Goal: Entertainment & Leisure: Consume media (video, audio)

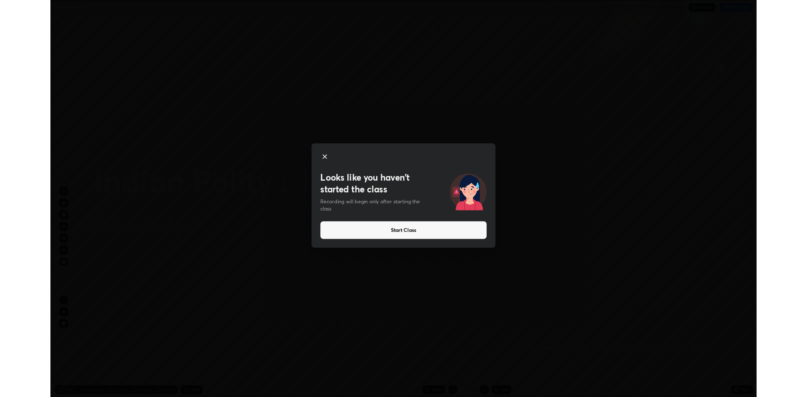
scroll to position [454, 807]
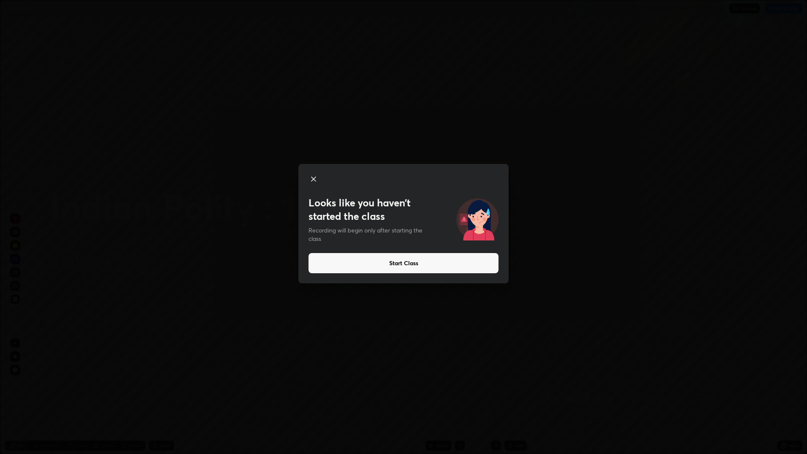
click at [378, 267] on button "Start Class" at bounding box center [403, 263] width 190 height 20
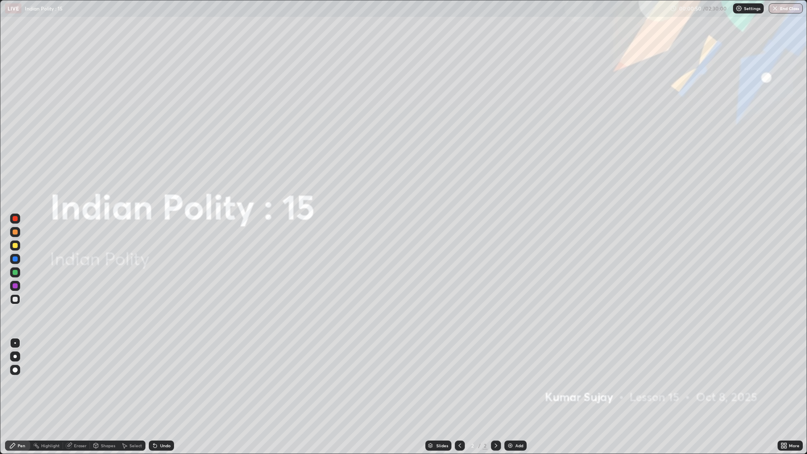
click at [516, 443] on div "Add" at bounding box center [519, 445] width 8 height 4
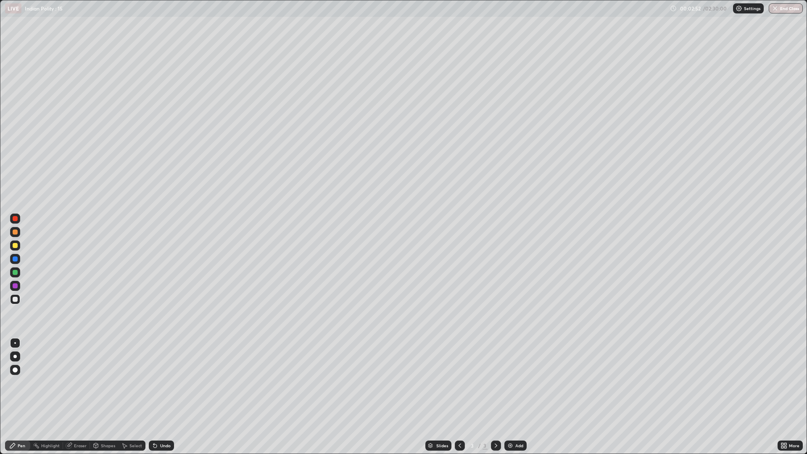
click at [19, 300] on div at bounding box center [15, 299] width 10 height 10
click at [18, 298] on div at bounding box center [15, 299] width 10 height 10
click at [18, 370] on div at bounding box center [15, 370] width 10 height 10
click at [513, 447] on div "Add" at bounding box center [515, 445] width 22 height 10
click at [788, 446] on div "More" at bounding box center [789, 445] width 25 height 10
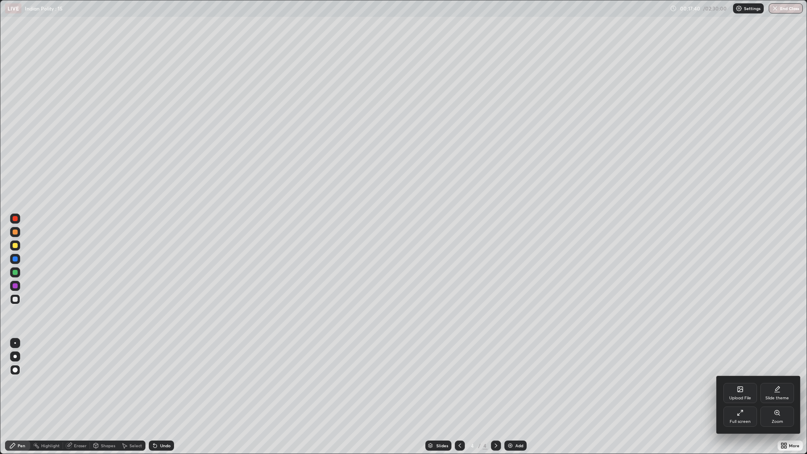
click at [747, 414] on div "Full screen" at bounding box center [740, 416] width 34 height 20
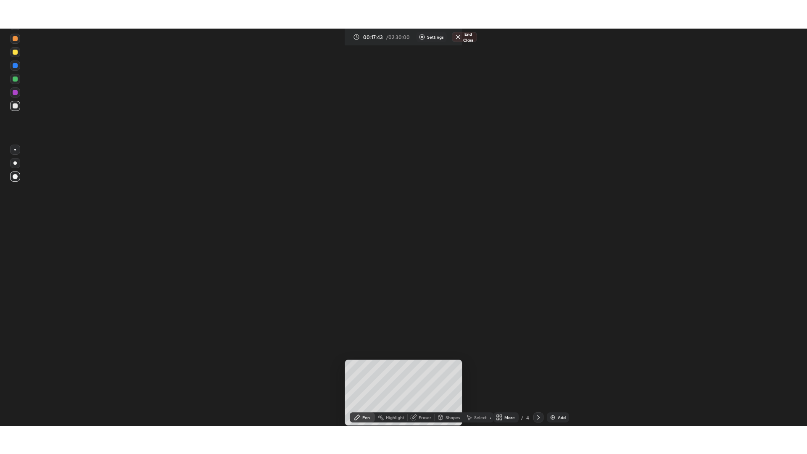
scroll to position [397, 807]
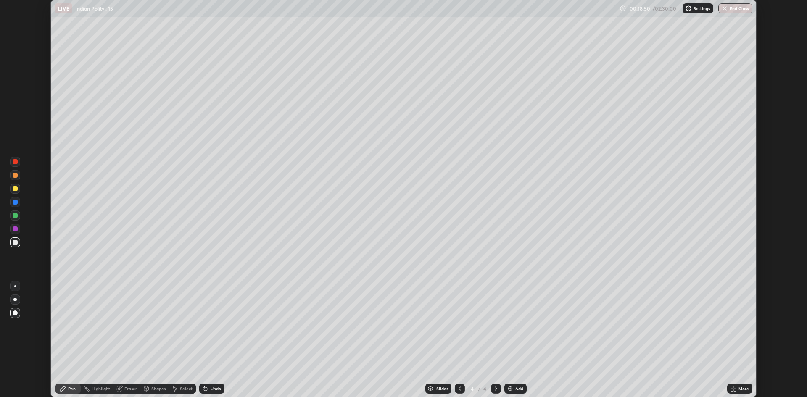
click at [731, 387] on icon at bounding box center [732, 387] width 2 height 2
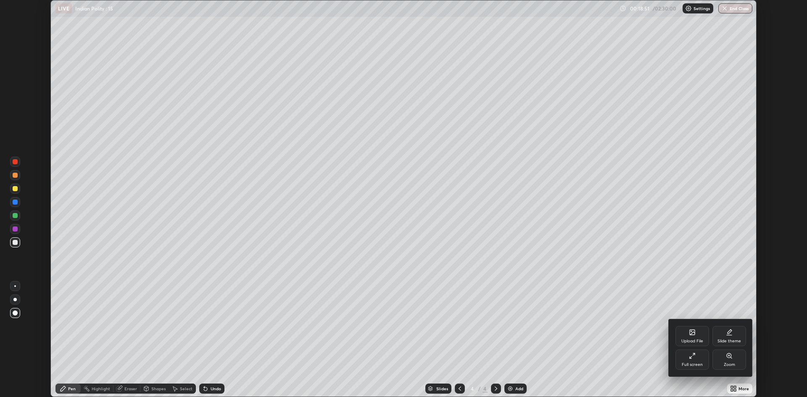
click at [694, 363] on div "Full screen" at bounding box center [691, 365] width 21 height 4
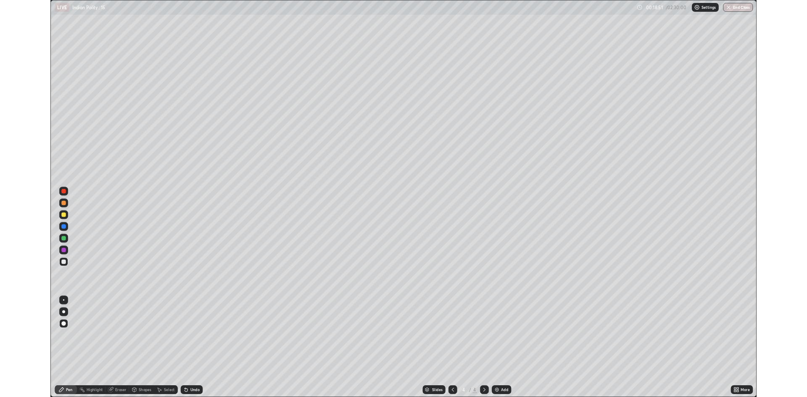
scroll to position [454, 807]
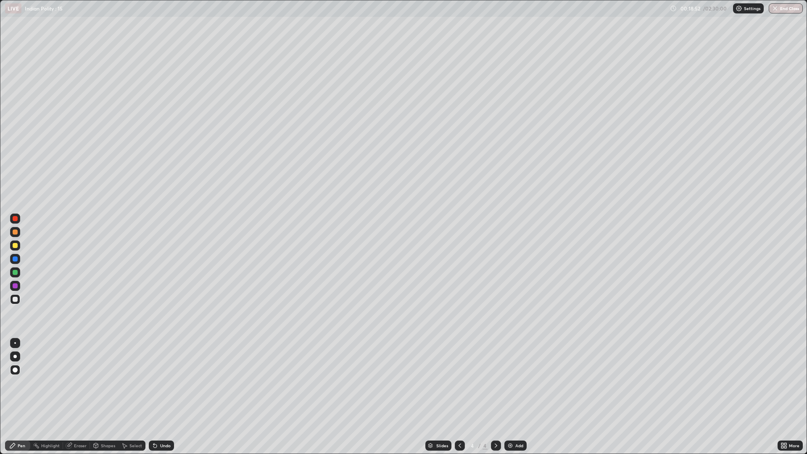
click at [518, 445] on div "Add" at bounding box center [519, 445] width 8 height 4
click at [786, 447] on icon at bounding box center [785, 447] width 2 height 2
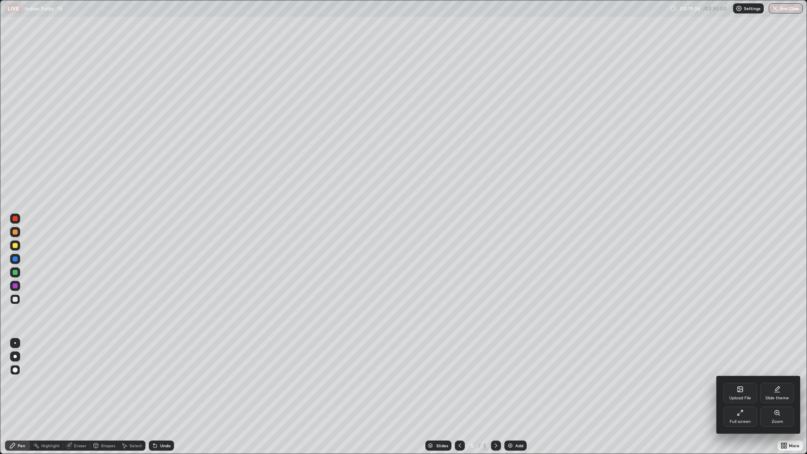
click at [742, 422] on div "Full screen" at bounding box center [739, 421] width 21 height 4
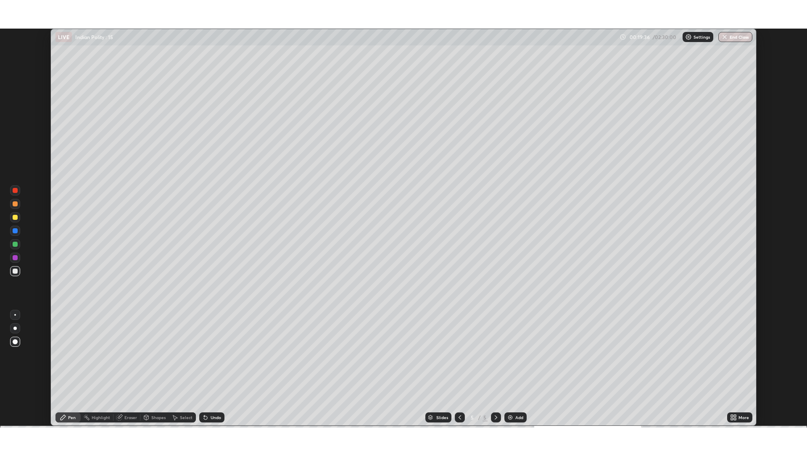
scroll to position [41616, 41206]
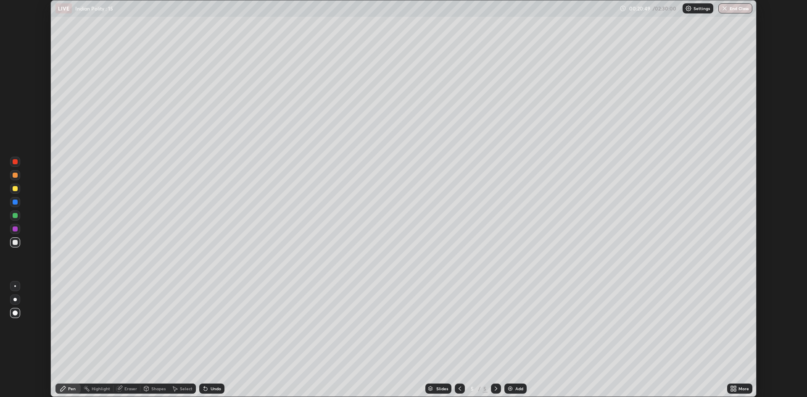
click at [735, 389] on icon at bounding box center [733, 388] width 7 height 7
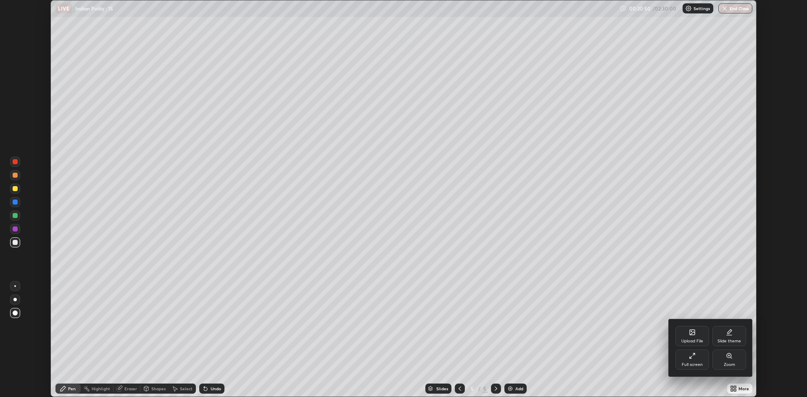
click at [692, 359] on icon at bounding box center [692, 355] width 7 height 7
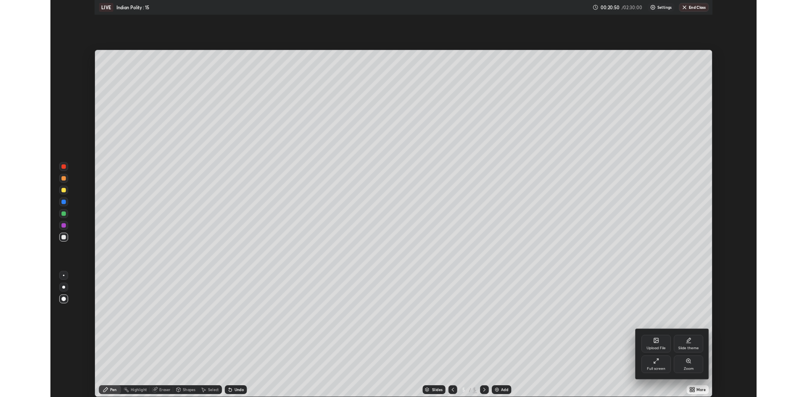
scroll to position [454, 807]
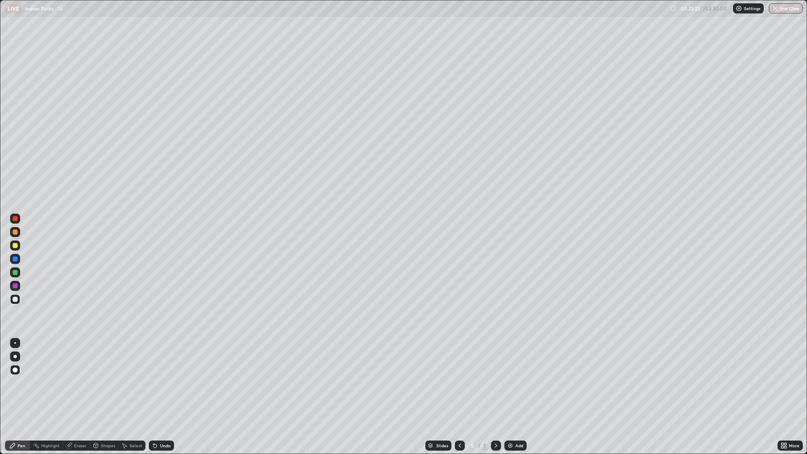
click at [515, 444] on div "Add" at bounding box center [519, 445] width 8 height 4
click at [459, 442] on icon at bounding box center [459, 445] width 7 height 7
click at [792, 444] on div "More" at bounding box center [794, 445] width 11 height 4
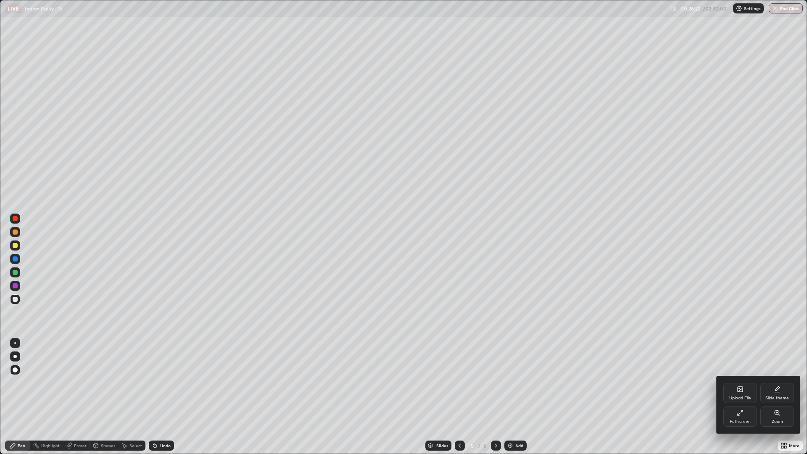
click at [742, 419] on div "Full screen" at bounding box center [739, 421] width 21 height 4
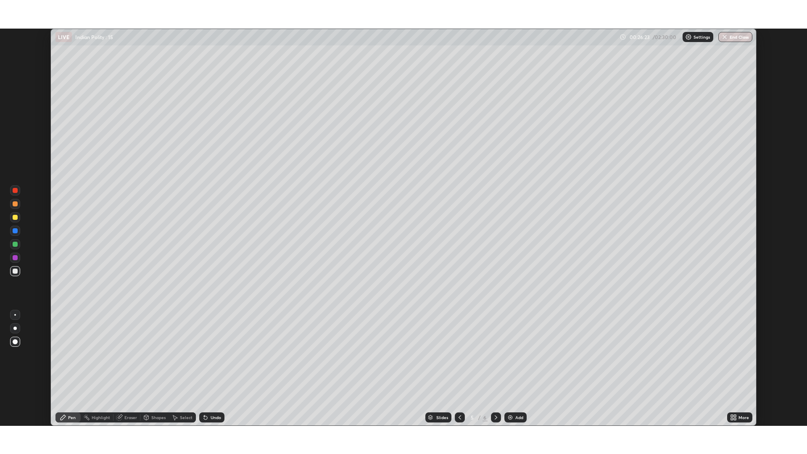
scroll to position [41616, 41206]
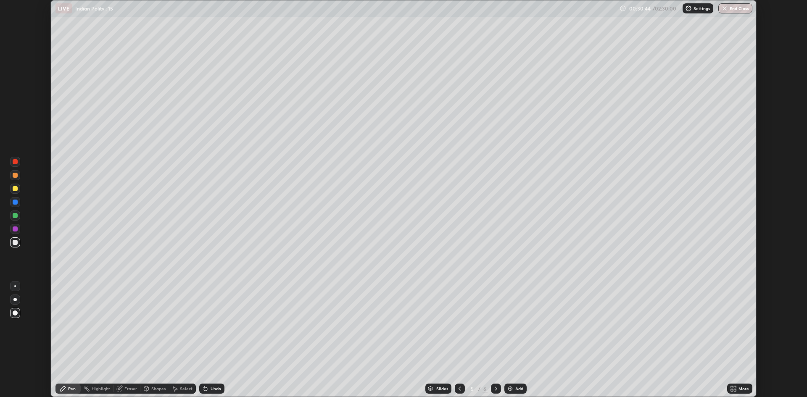
click at [731, 390] on icon at bounding box center [732, 390] width 2 height 2
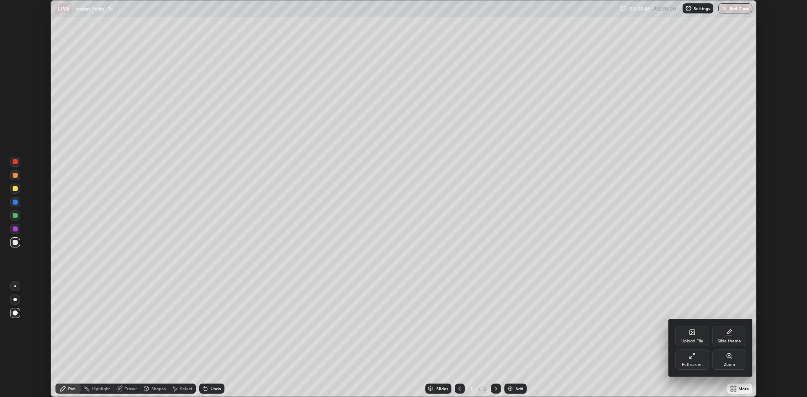
click at [702, 360] on div "Full screen" at bounding box center [692, 360] width 34 height 20
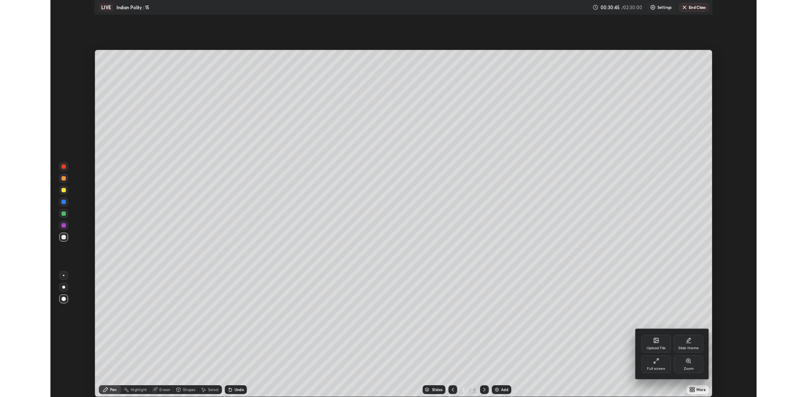
scroll to position [454, 807]
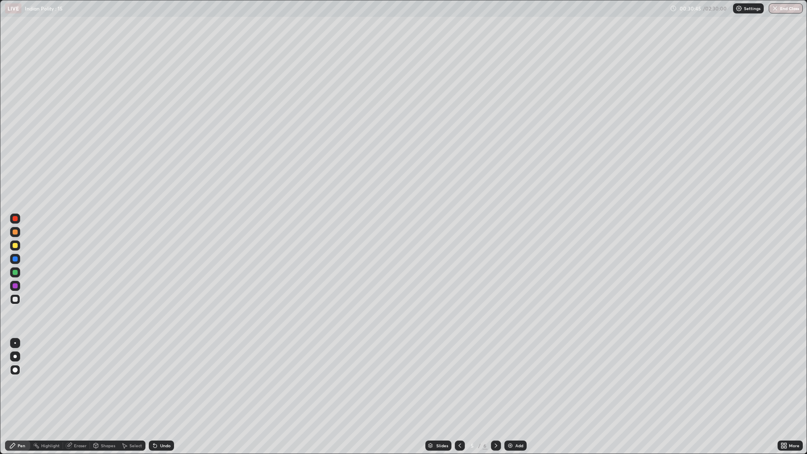
click at [511, 445] on img at bounding box center [510, 445] width 7 height 7
click at [789, 450] on div "More" at bounding box center [789, 445] width 25 height 10
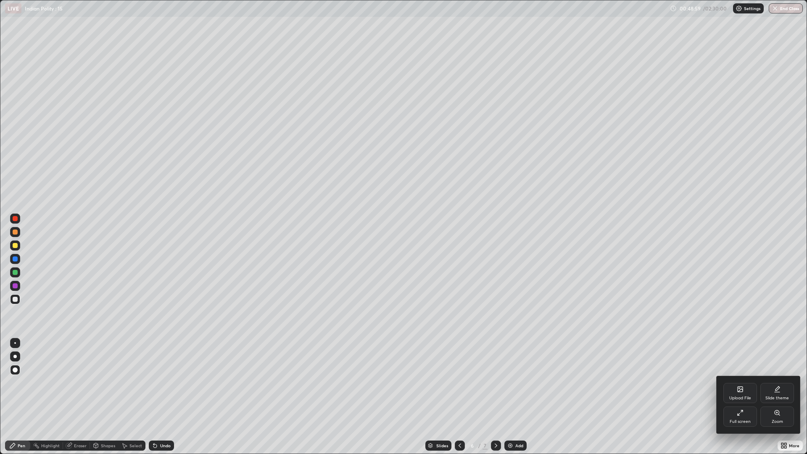
click at [746, 420] on div "Full screen" at bounding box center [739, 421] width 21 height 4
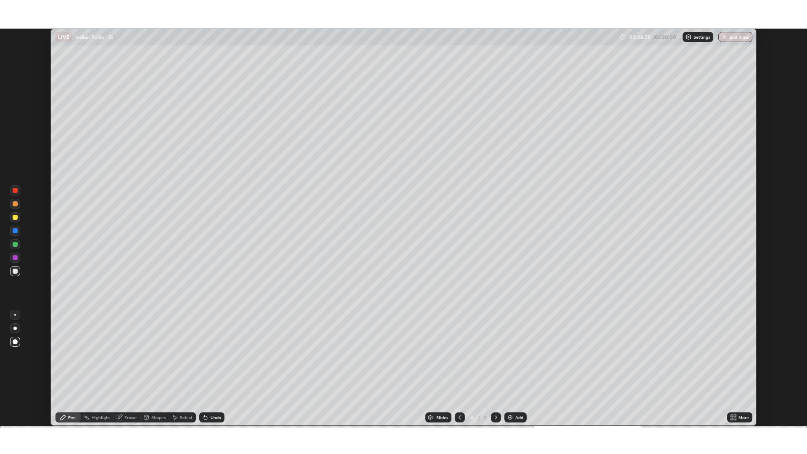
scroll to position [41616, 41206]
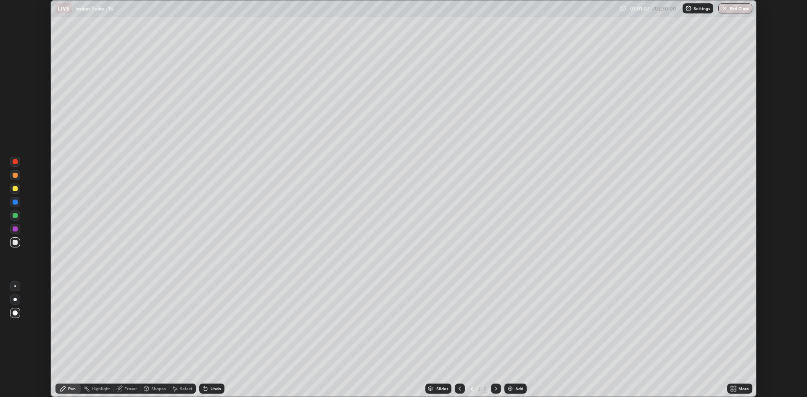
click at [740, 385] on div "More" at bounding box center [739, 389] width 25 height 10
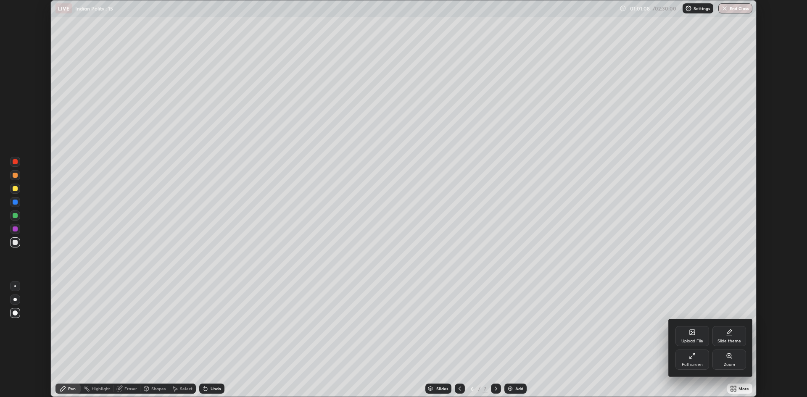
click at [684, 361] on div "Full screen" at bounding box center [692, 360] width 34 height 20
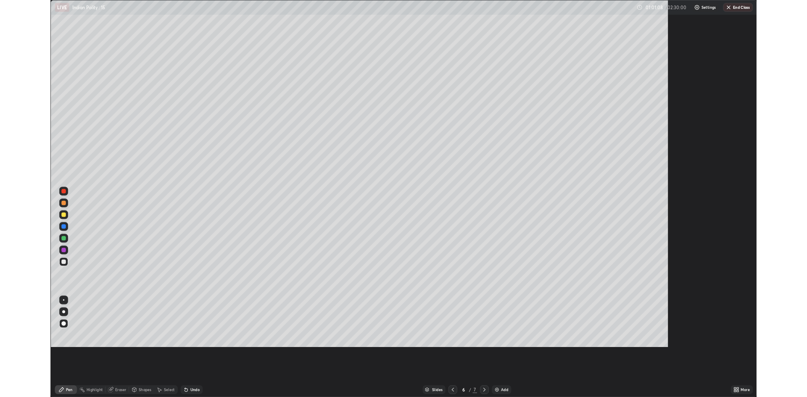
scroll to position [454, 807]
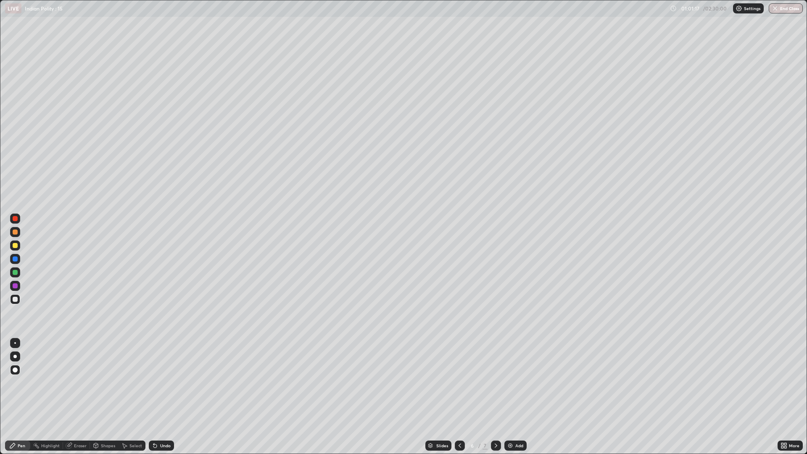
click at [516, 443] on div "Add" at bounding box center [519, 445] width 8 height 4
click at [522, 441] on div "Add" at bounding box center [515, 445] width 22 height 10
click at [777, 444] on div "More" at bounding box center [789, 445] width 25 height 10
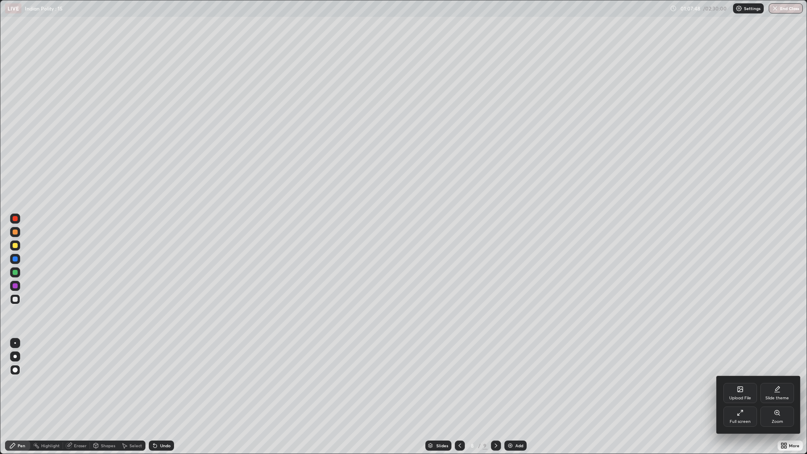
click at [738, 416] on div "Full screen" at bounding box center [740, 416] width 34 height 20
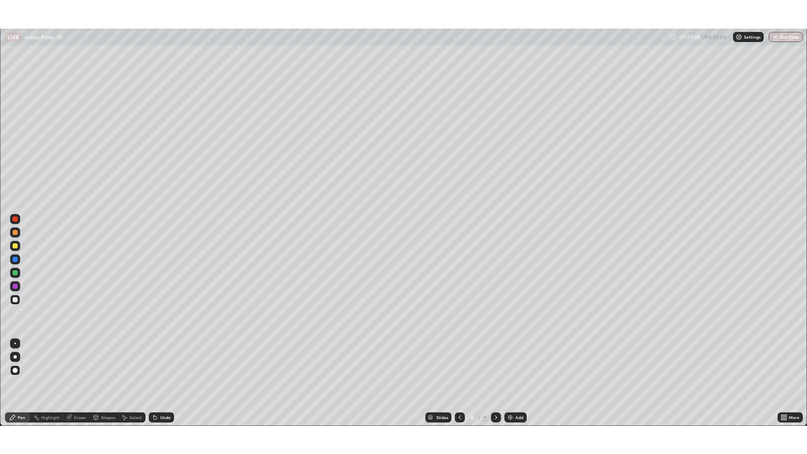
scroll to position [41616, 41206]
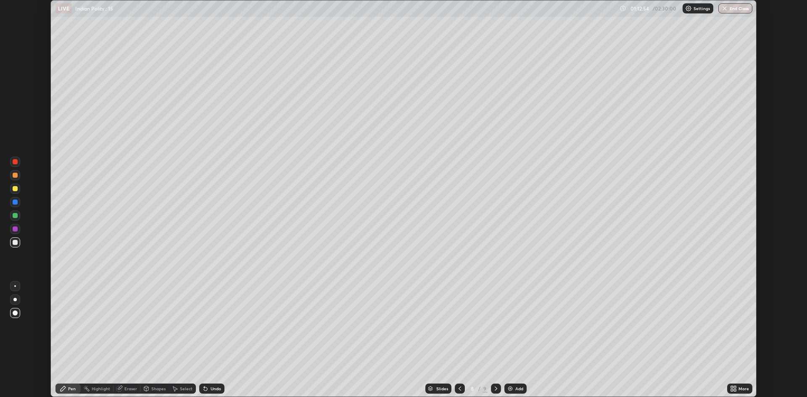
click at [734, 385] on div "More" at bounding box center [739, 389] width 25 height 10
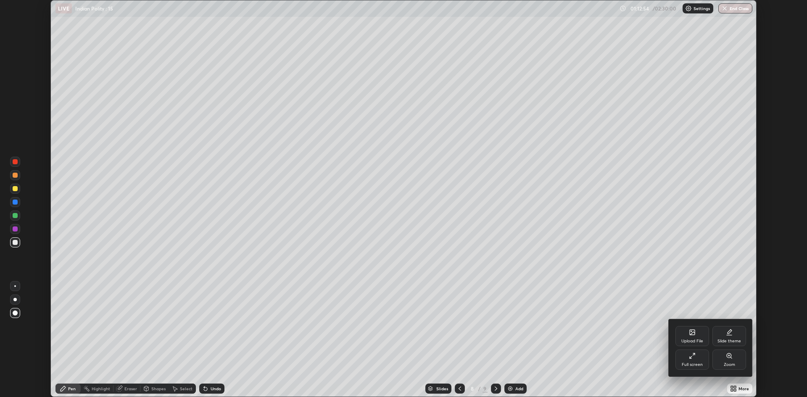
click at [694, 359] on div "Full screen" at bounding box center [692, 360] width 34 height 20
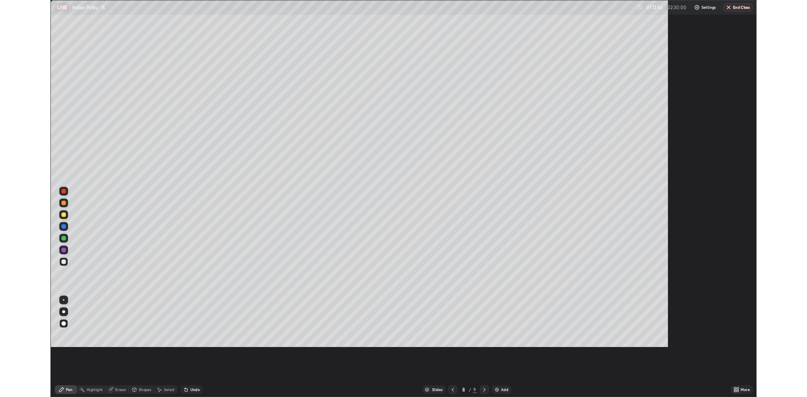
scroll to position [454, 807]
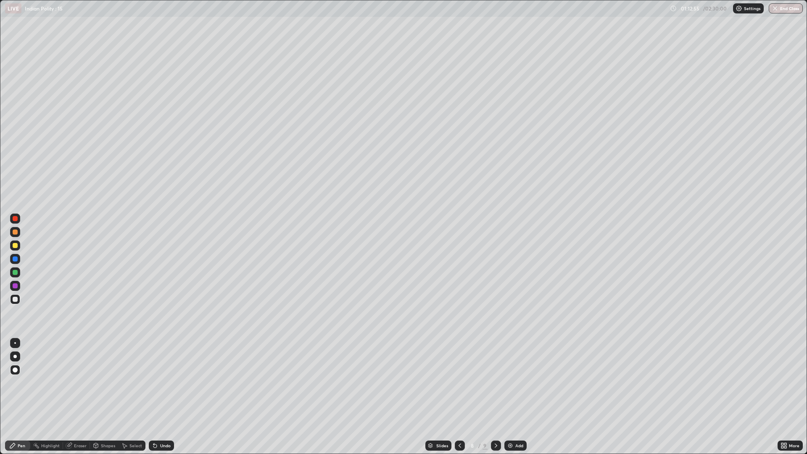
click at [515, 441] on div "Add" at bounding box center [515, 445] width 22 height 10
click at [517, 442] on div "Add" at bounding box center [515, 445] width 22 height 10
click at [459, 445] on icon at bounding box center [459, 445] width 7 height 7
click at [523, 442] on div "Add" at bounding box center [515, 445] width 22 height 10
click at [463, 445] on div at bounding box center [460, 445] width 10 height 10
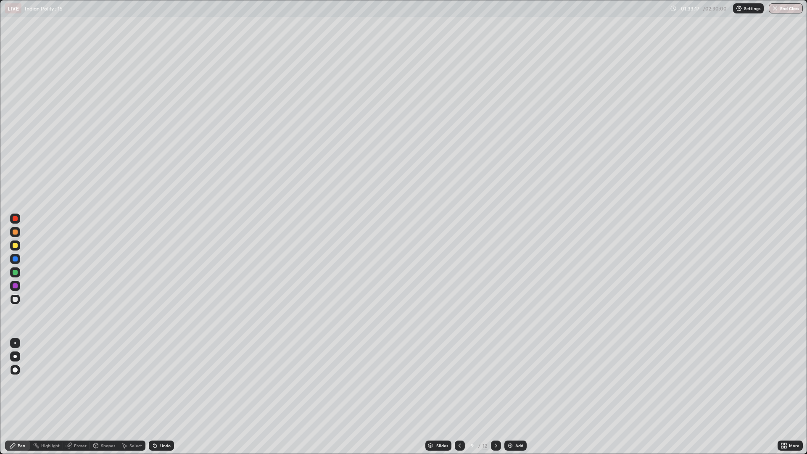
click at [517, 444] on div "Add" at bounding box center [519, 445] width 8 height 4
click at [522, 445] on div "Add" at bounding box center [515, 445] width 22 height 10
click at [519, 445] on div "Add" at bounding box center [519, 445] width 8 height 4
click at [82, 446] on div "Eraser" at bounding box center [80, 445] width 13 height 4
click at [23, 444] on div "Pen" at bounding box center [22, 445] width 8 height 4
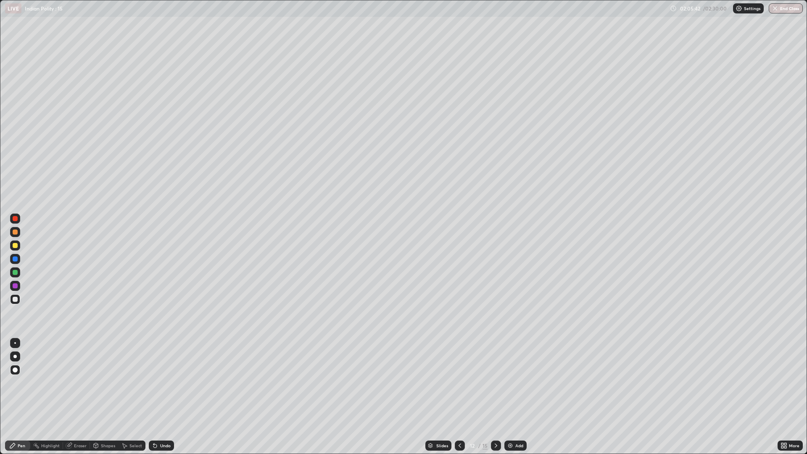
click at [510, 446] on img at bounding box center [510, 445] width 7 height 7
click at [785, 443] on icon at bounding box center [785, 444] width 2 height 2
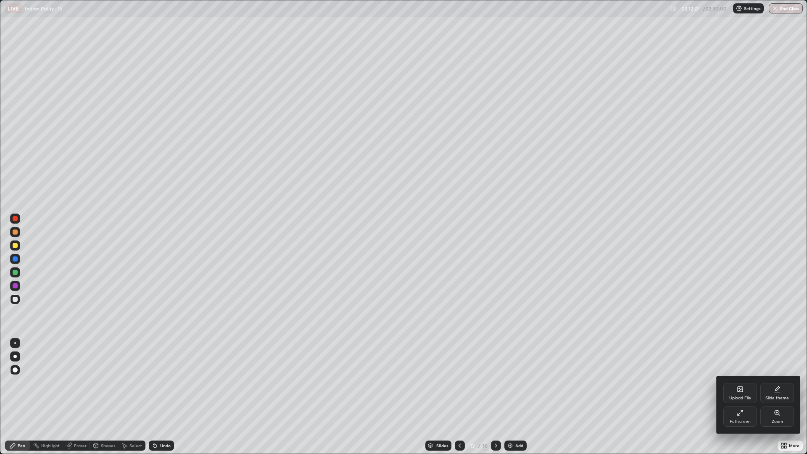
click at [739, 417] on div "Full screen" at bounding box center [740, 416] width 34 height 20
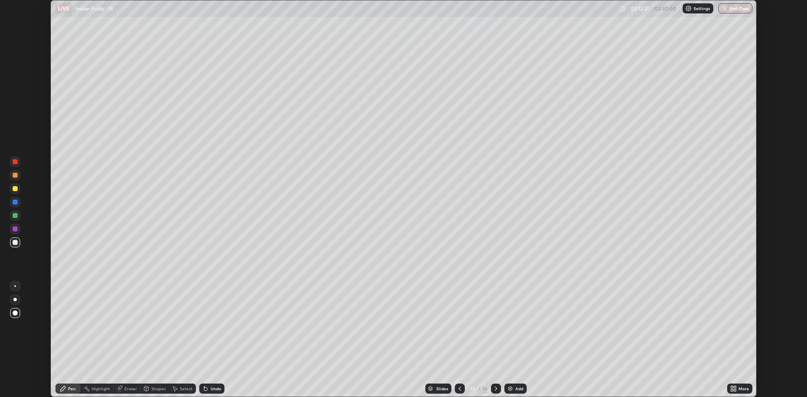
scroll to position [41616, 41206]
click at [735, 9] on button "End Class" at bounding box center [735, 8] width 33 height 10
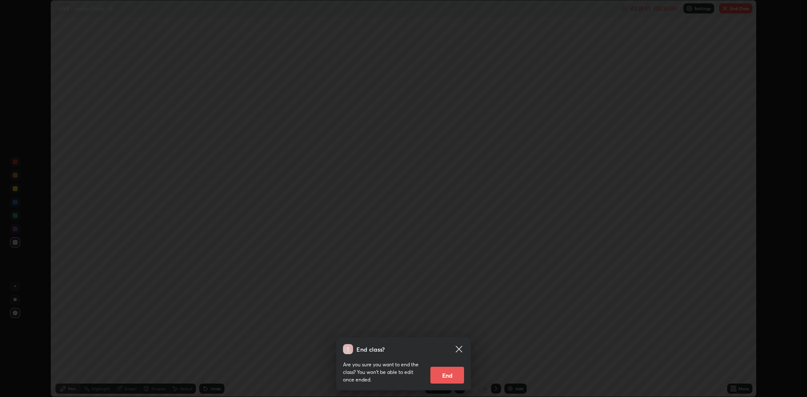
click at [457, 372] on button "End" at bounding box center [447, 375] width 34 height 17
